Goal: Find specific page/section: Find specific page/section

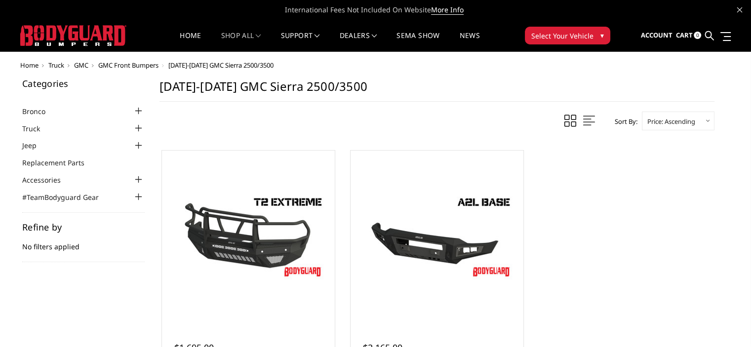
click at [120, 62] on span "GMC Front Bumpers" at bounding box center [128, 65] width 60 height 9
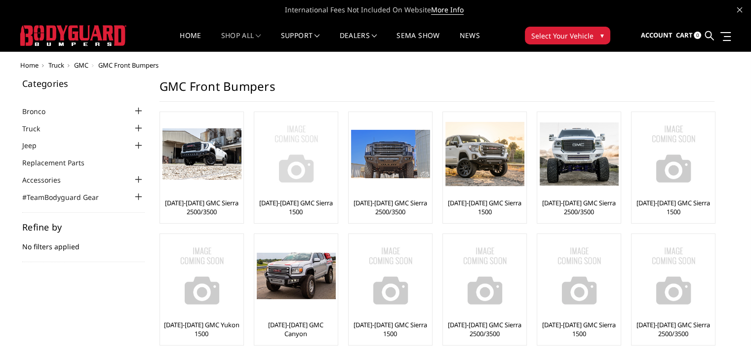
click at [302, 202] on link "[DATE]-[DATE] GMC Sierra 1500" at bounding box center [296, 207] width 79 height 18
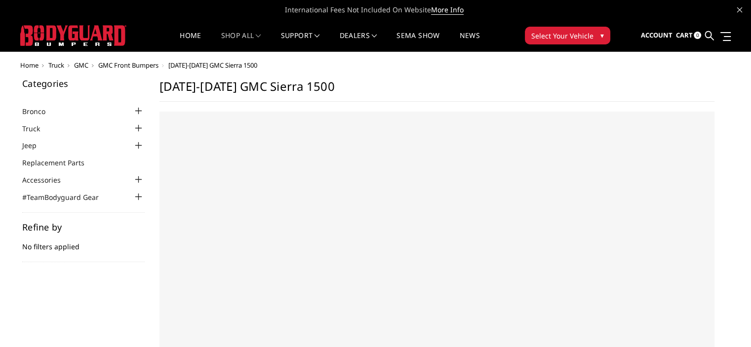
select select "US"
